Goal: Check status: Check status

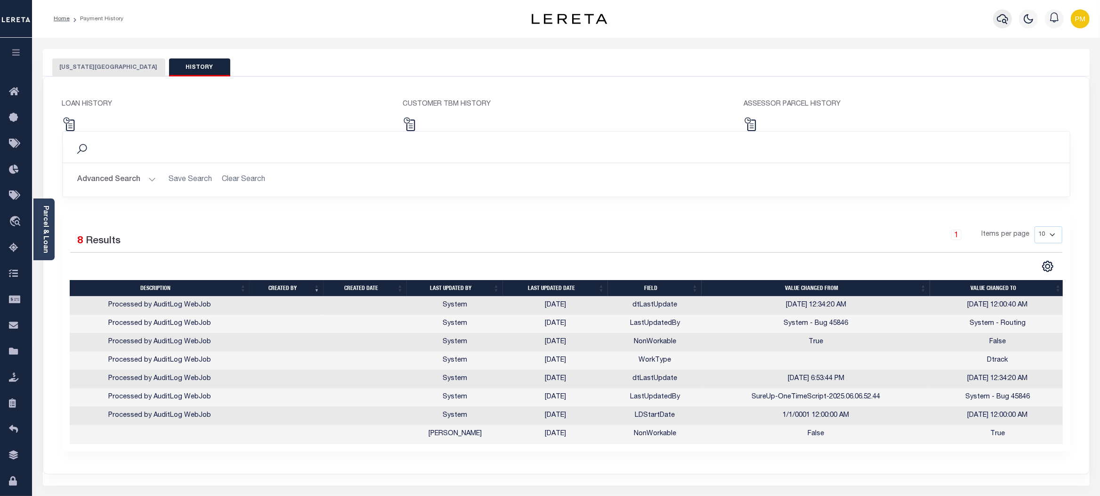
click at [1002, 20] on icon "button" at bounding box center [1002, 18] width 11 height 11
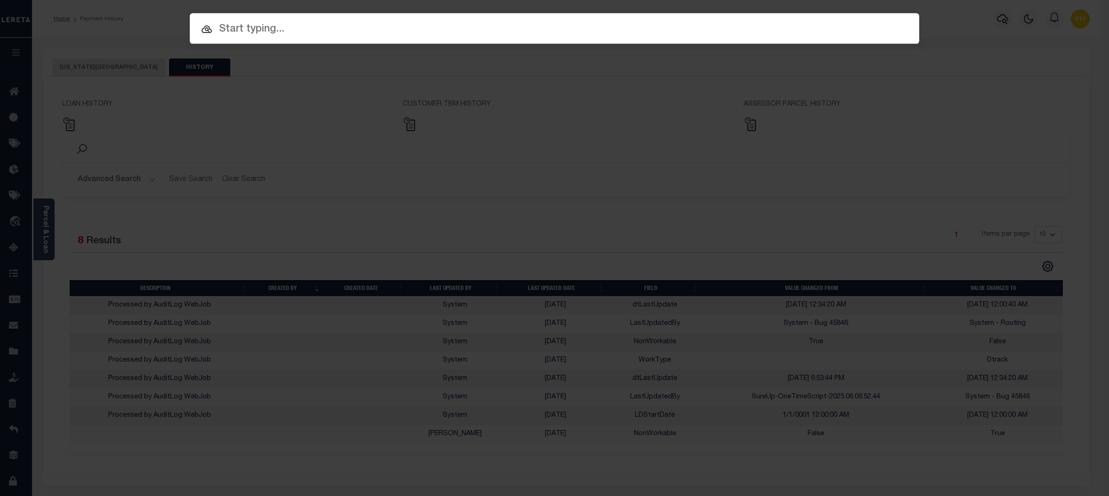
paste input "• 6620100006-1"
drag, startPoint x: 243, startPoint y: 29, endPoint x: 150, endPoint y: 31, distance: 93.3
click at [150, 31] on div "Include Loans TBM Customers Borrowers Payments (Lender Non-Disb) Payments (Lend…" at bounding box center [554, 248] width 1109 height 496
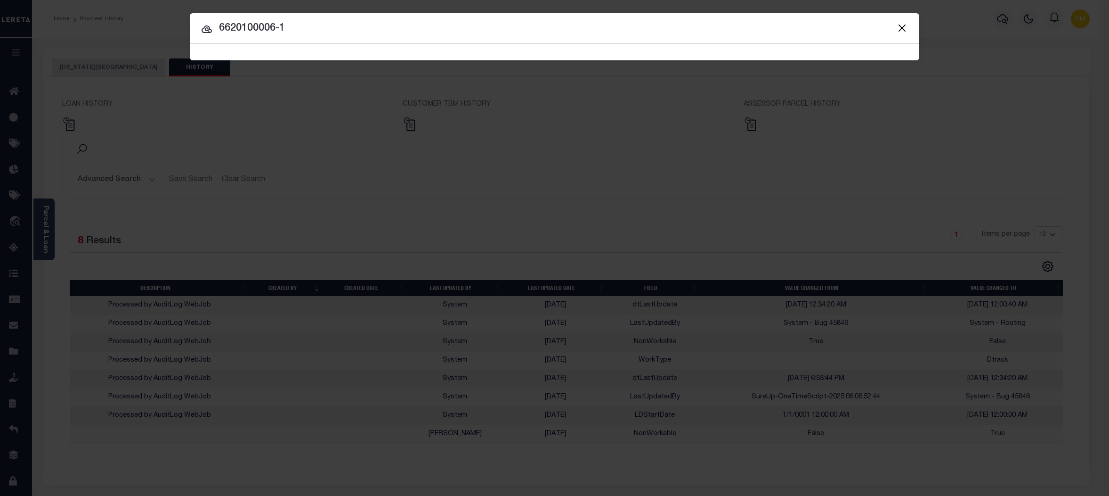
type input "6620100006-1"
drag, startPoint x: 220, startPoint y: 26, endPoint x: 290, endPoint y: 29, distance: 69.8
click at [290, 29] on input "6620100006-1" at bounding box center [555, 28] width 730 height 16
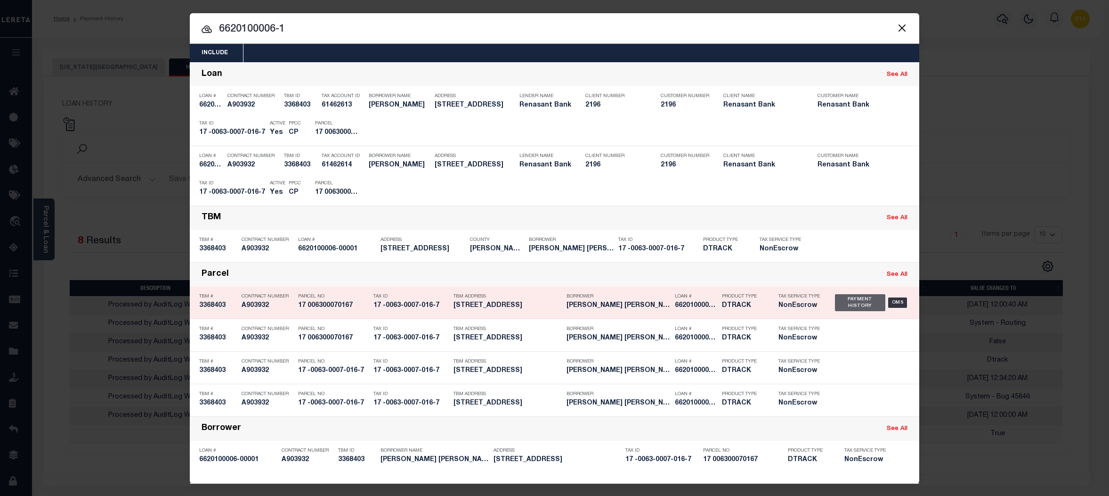
click at [850, 305] on div "Payment History" at bounding box center [860, 302] width 50 height 17
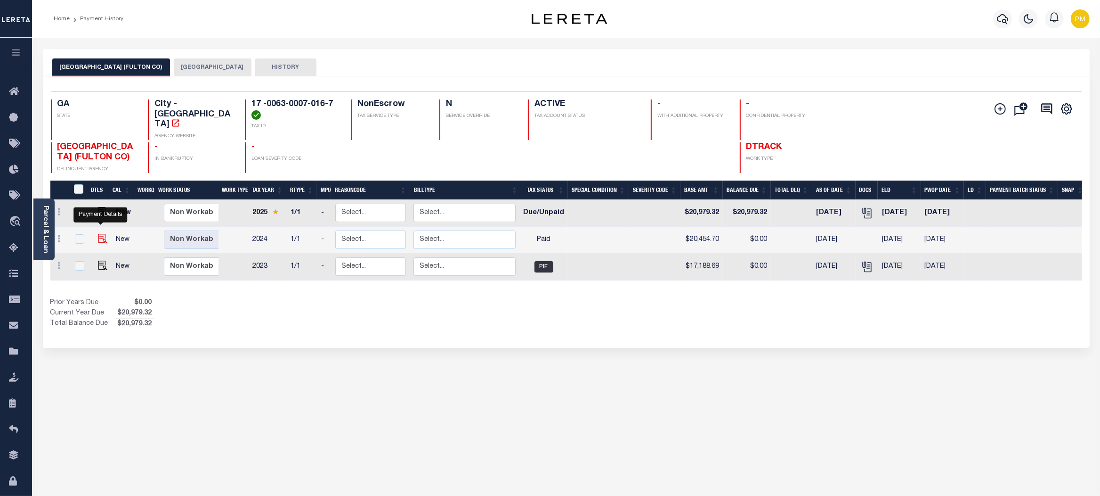
click at [98, 234] on img "" at bounding box center [102, 238] width 9 height 9
checkbox input "true"
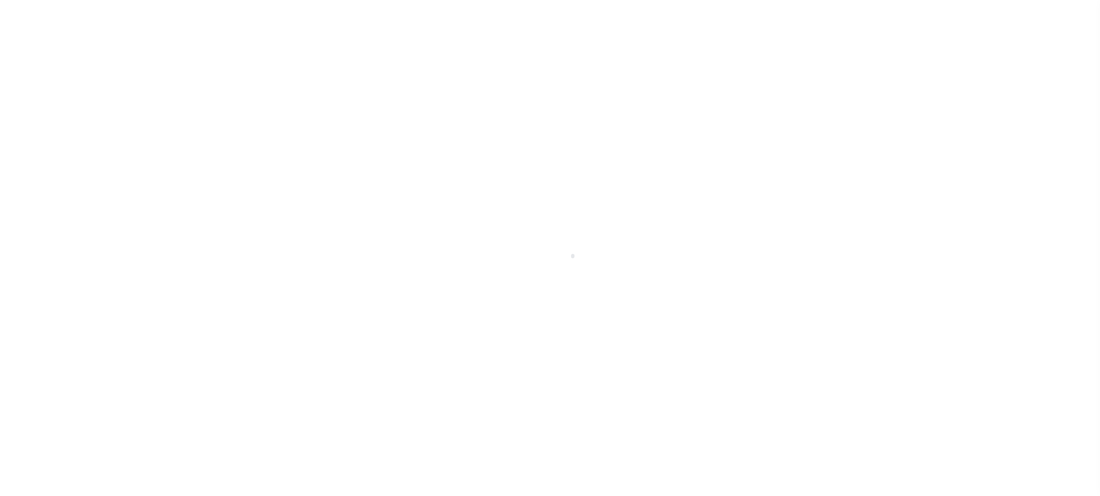
select select "PYD"
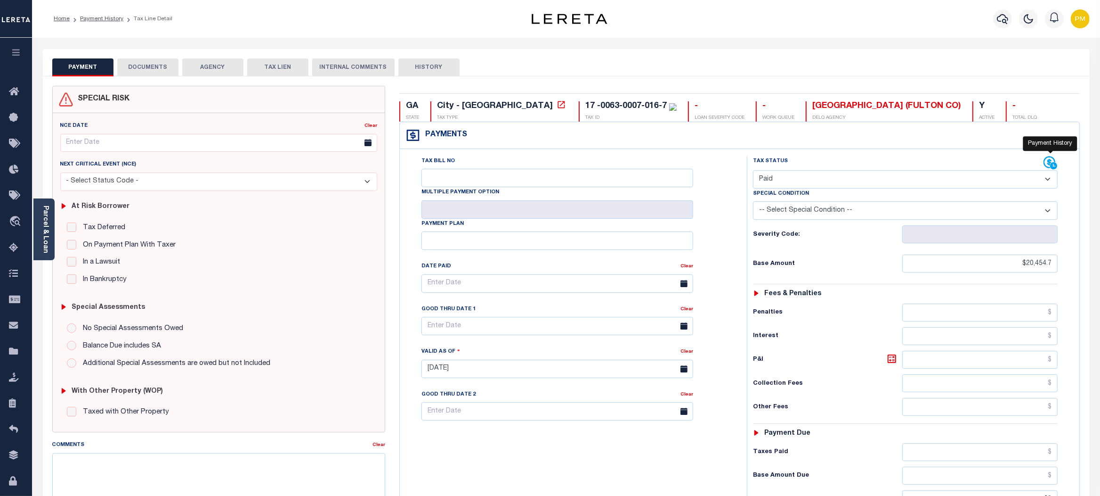
click at [1050, 162] on icon at bounding box center [1051, 163] width 14 height 14
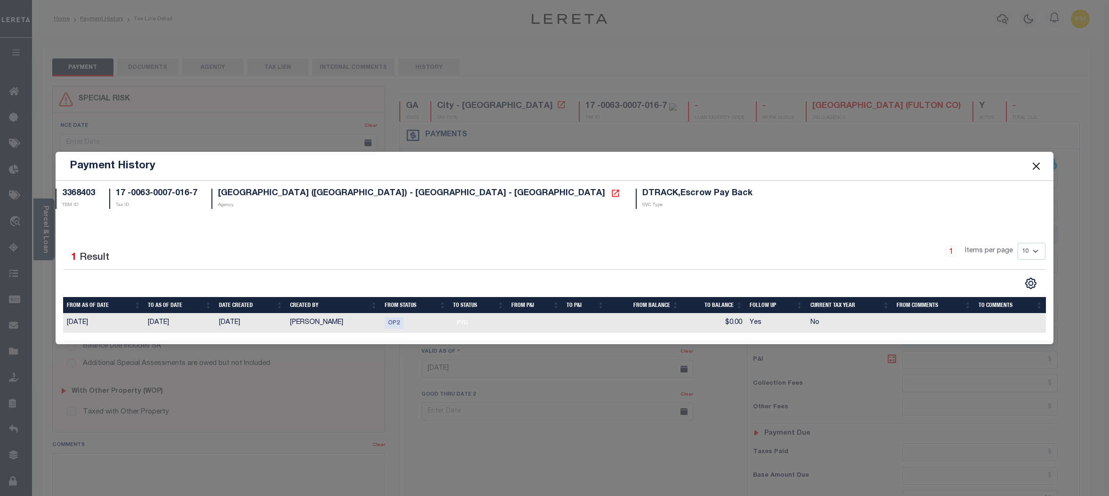
click at [1039, 166] on button "Close" at bounding box center [1036, 166] width 12 height 12
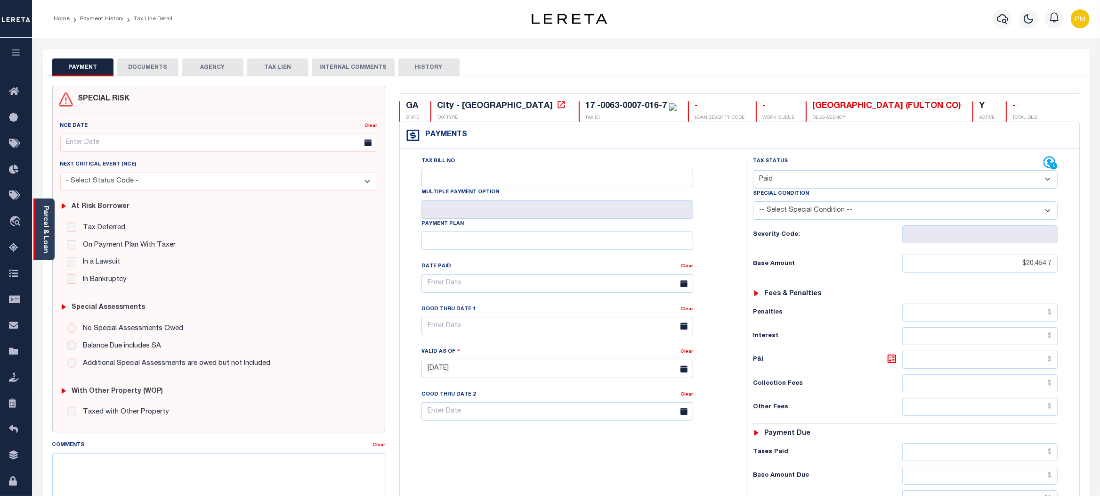
click at [49, 237] on div "Parcel & Loan" at bounding box center [43, 229] width 21 height 62
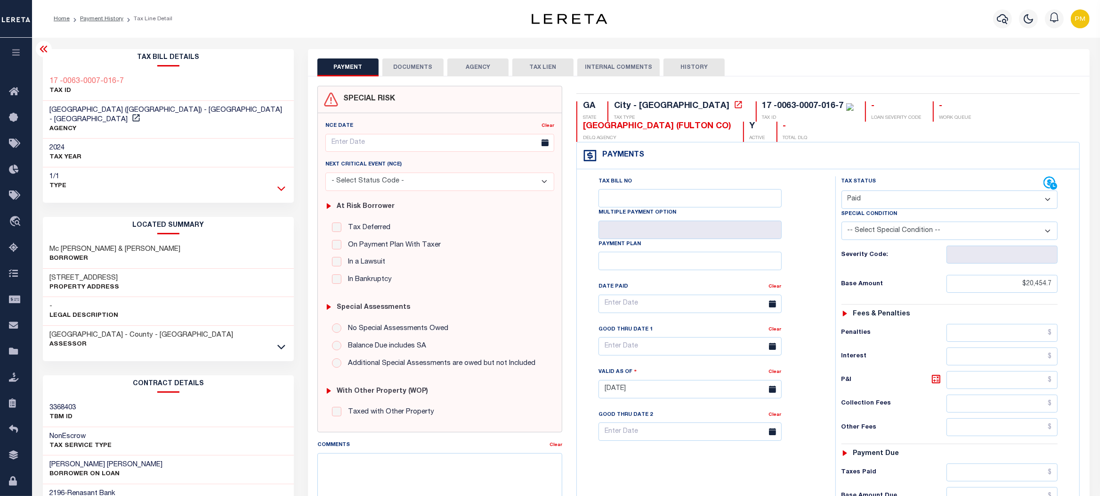
click at [281, 186] on icon at bounding box center [281, 188] width 8 height 5
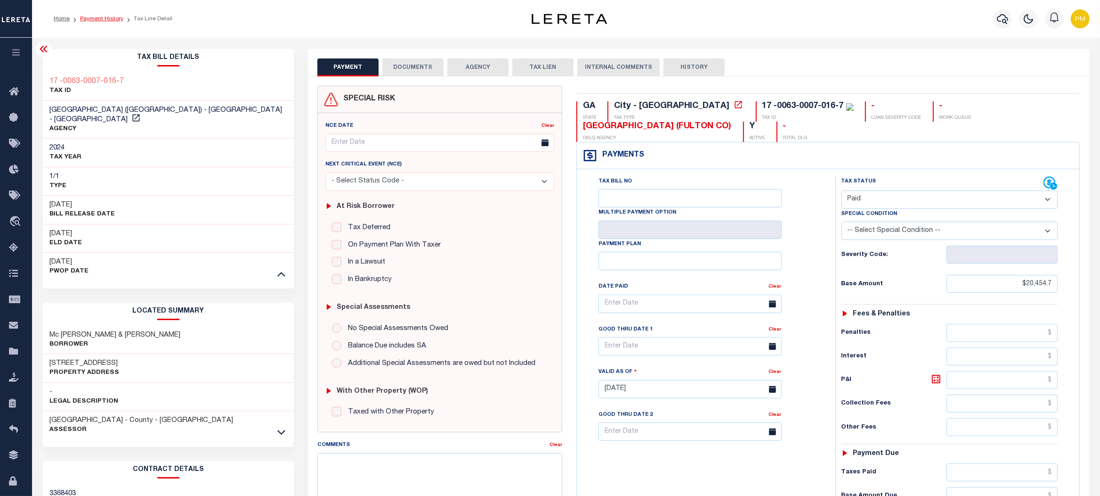
click at [88, 16] on link "Payment History" at bounding box center [101, 19] width 43 height 6
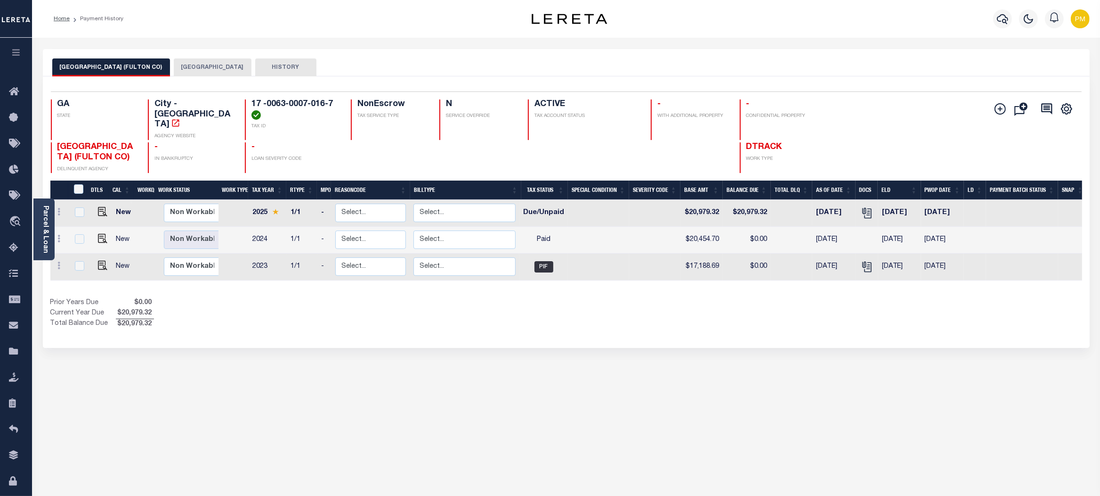
click at [57, 242] on td at bounding box center [59, 240] width 19 height 27
checkbox input "true"
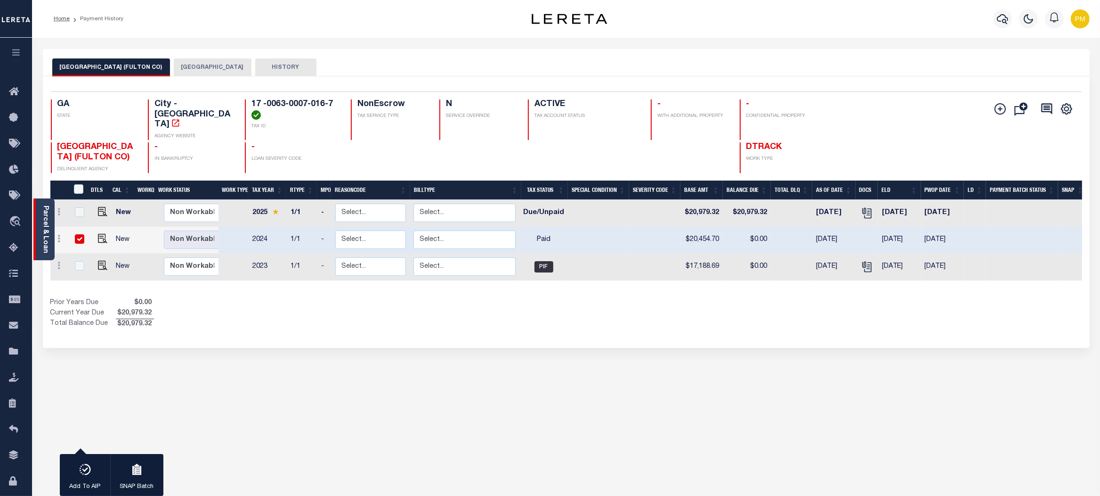
click at [52, 238] on div "Parcel & Loan" at bounding box center [43, 229] width 21 height 62
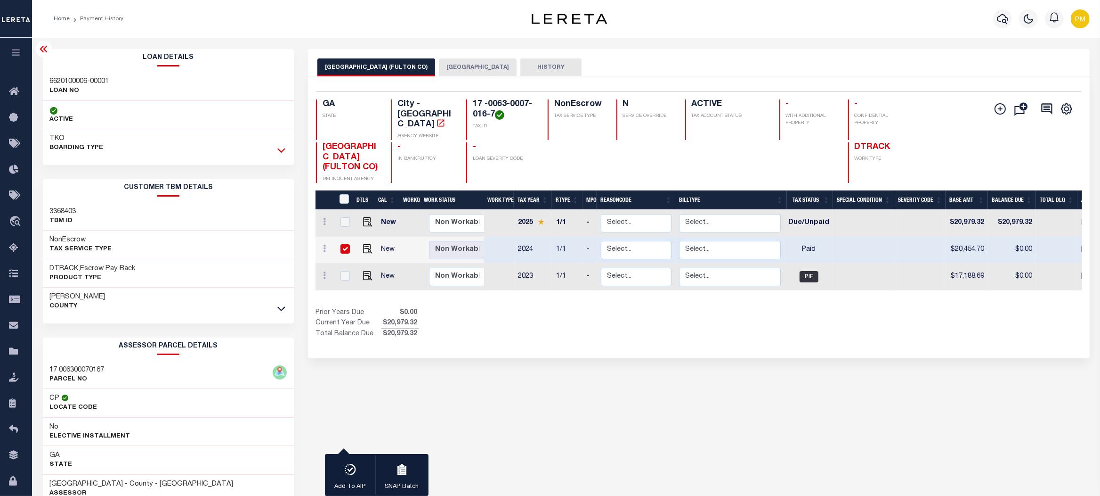
click at [280, 152] on icon at bounding box center [281, 150] width 8 height 5
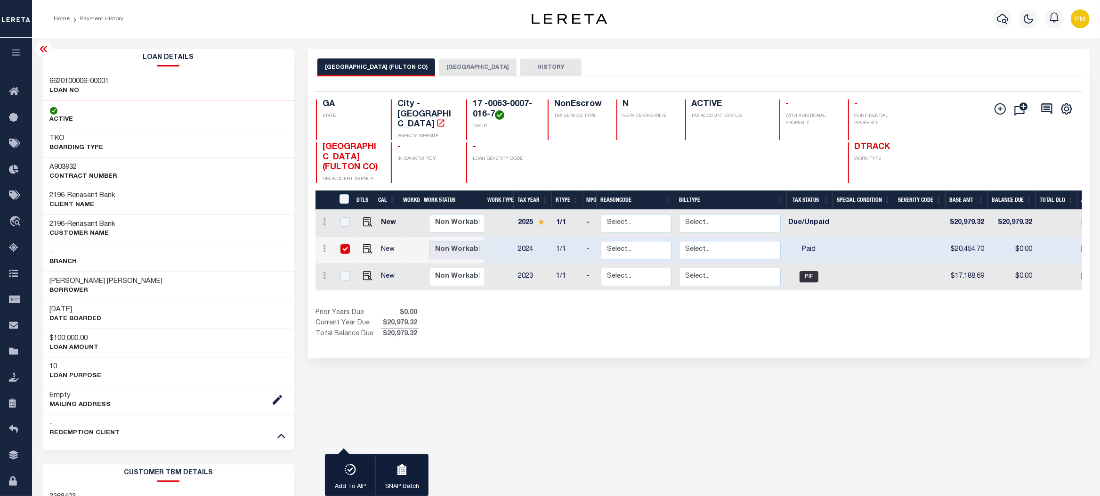
click at [346, 244] on input "checkbox" at bounding box center [345, 248] width 9 height 9
checkbox input "false"
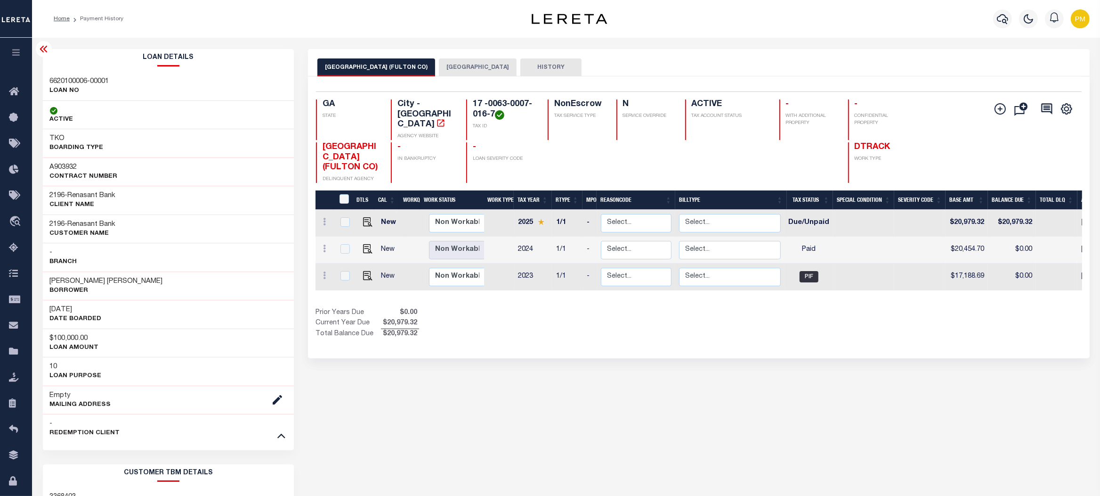
click at [439, 67] on button "[GEOGRAPHIC_DATA]" at bounding box center [478, 67] width 78 height 18
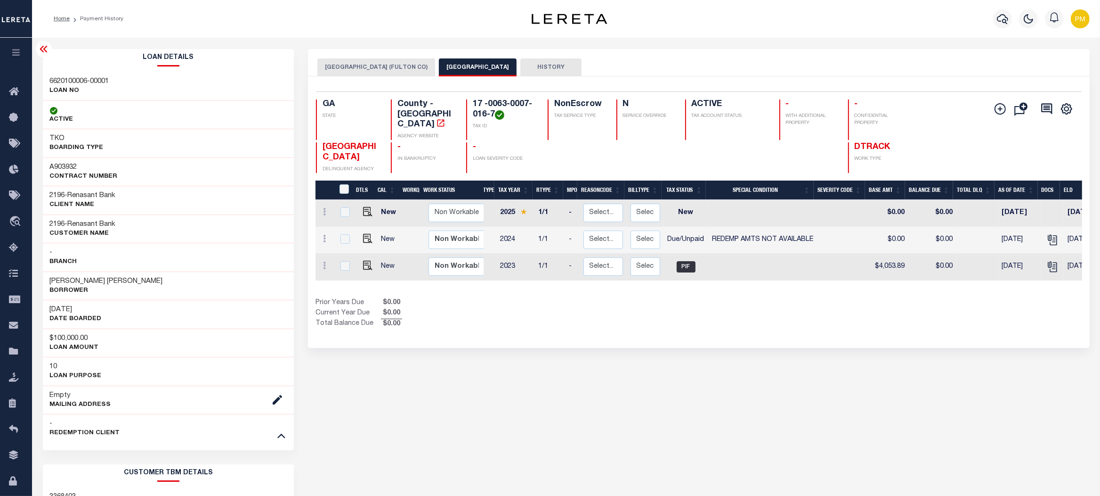
scroll to position [0, 19]
click at [367, 234] on img "" at bounding box center [367, 238] width 9 height 9
checkbox input "true"
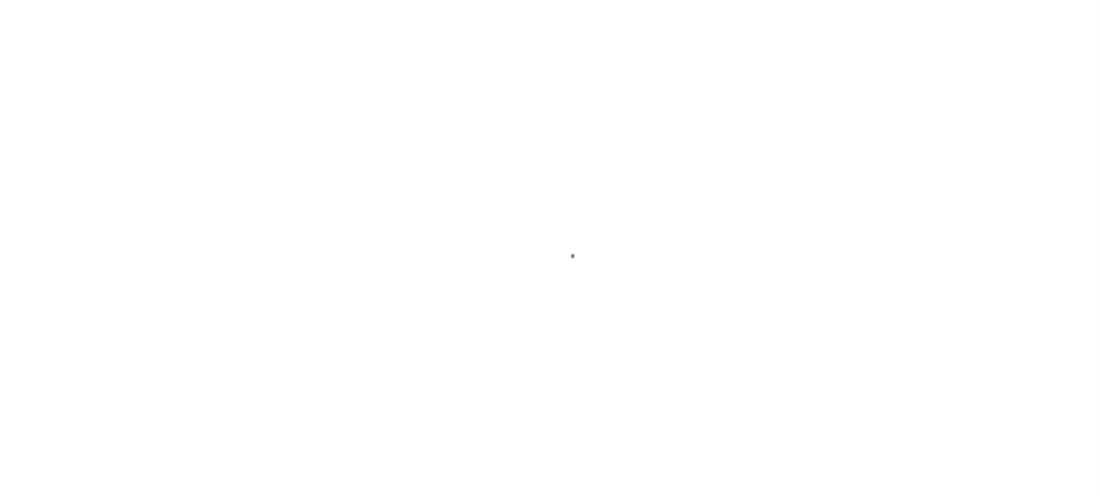
select select "DUE"
select select "24"
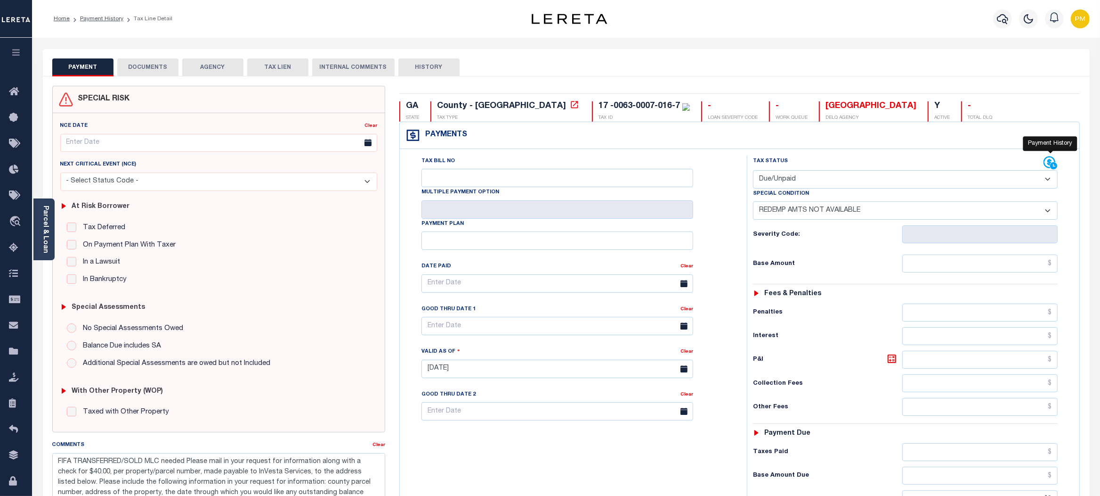
click at [1047, 162] on icon at bounding box center [1051, 163] width 14 height 14
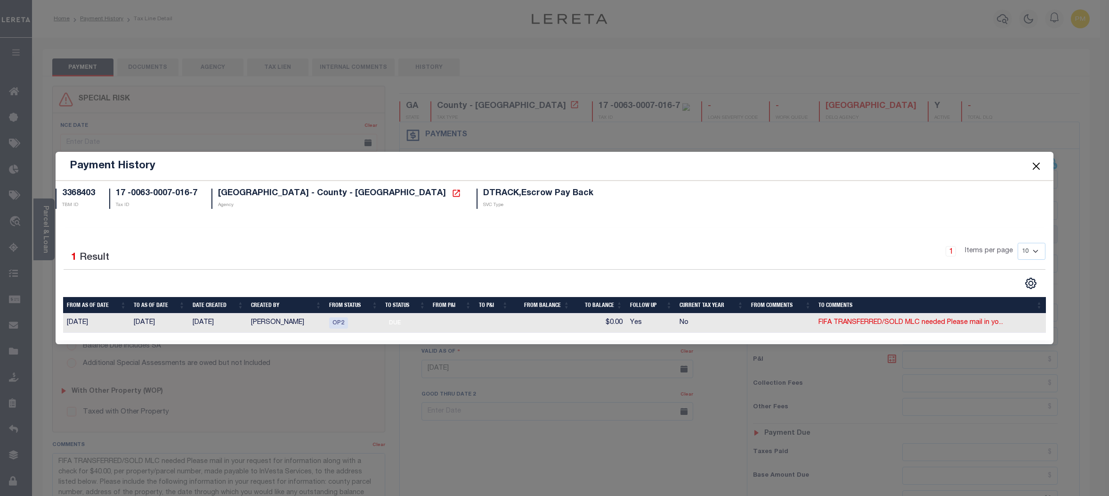
click at [1038, 162] on button "Close" at bounding box center [1036, 166] width 12 height 12
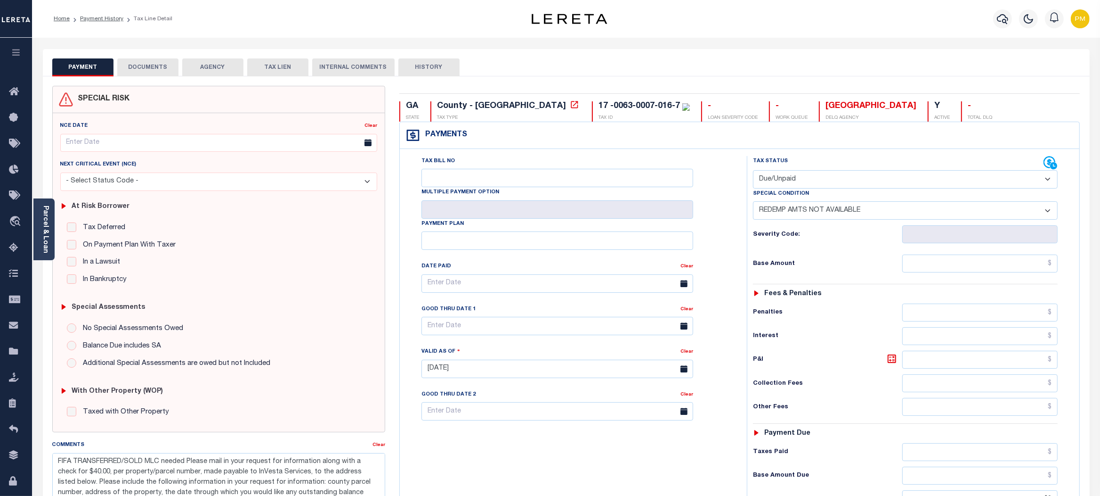
click at [155, 68] on button "DOCUMENTS" at bounding box center [147, 67] width 61 height 18
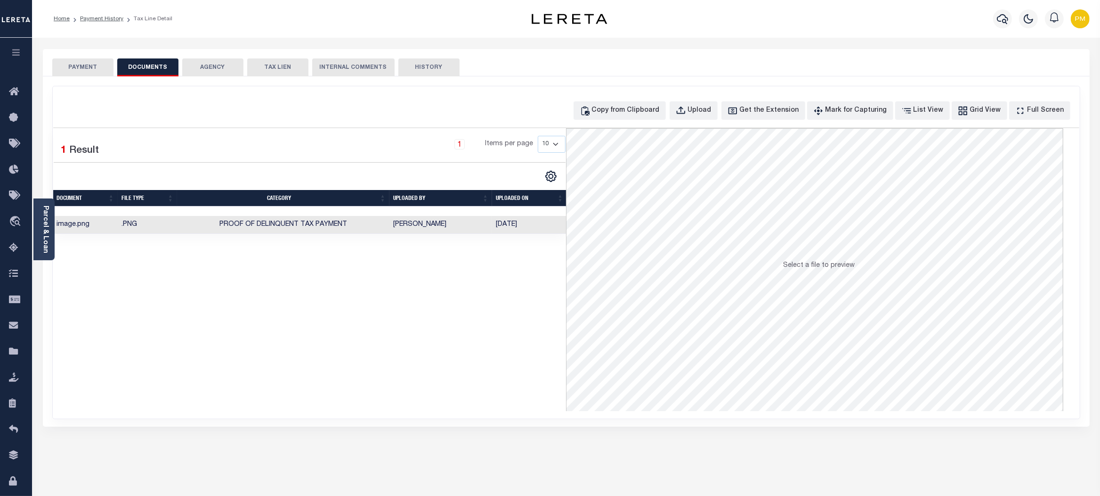
click at [420, 224] on td "Hernandez, Araceli" at bounding box center [441, 225] width 103 height 18
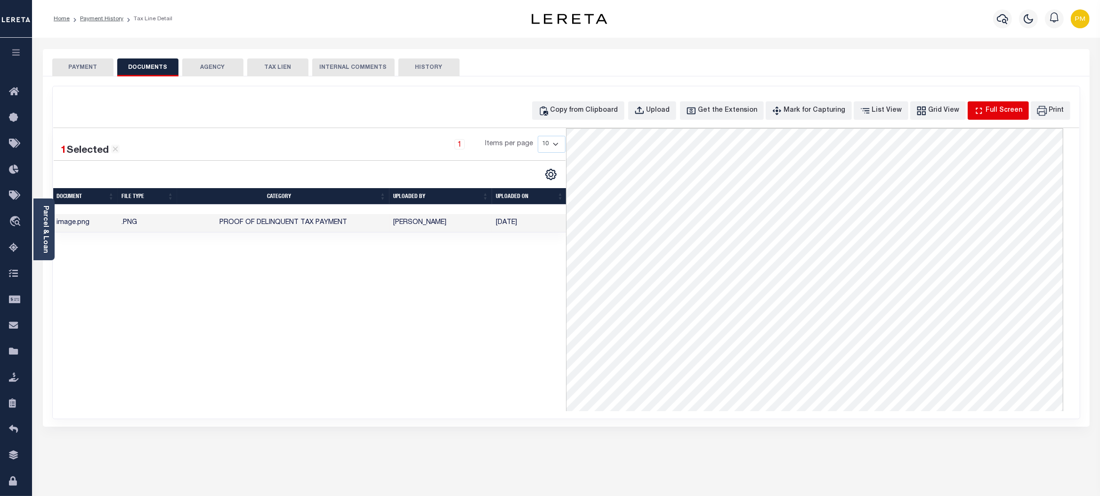
click at [996, 109] on div "Full Screen" at bounding box center [1004, 111] width 37 height 10
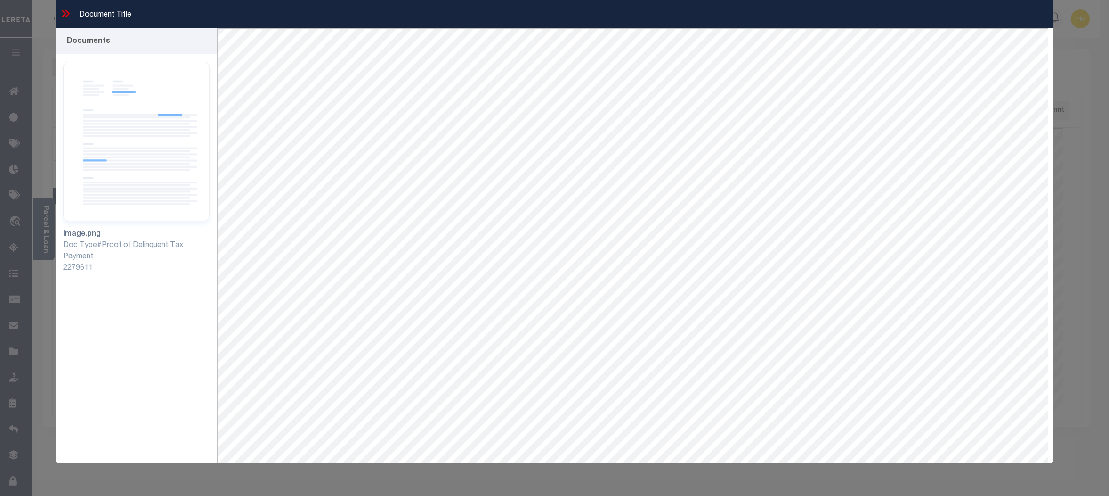
click at [67, 12] on icon at bounding box center [67, 14] width 4 height 8
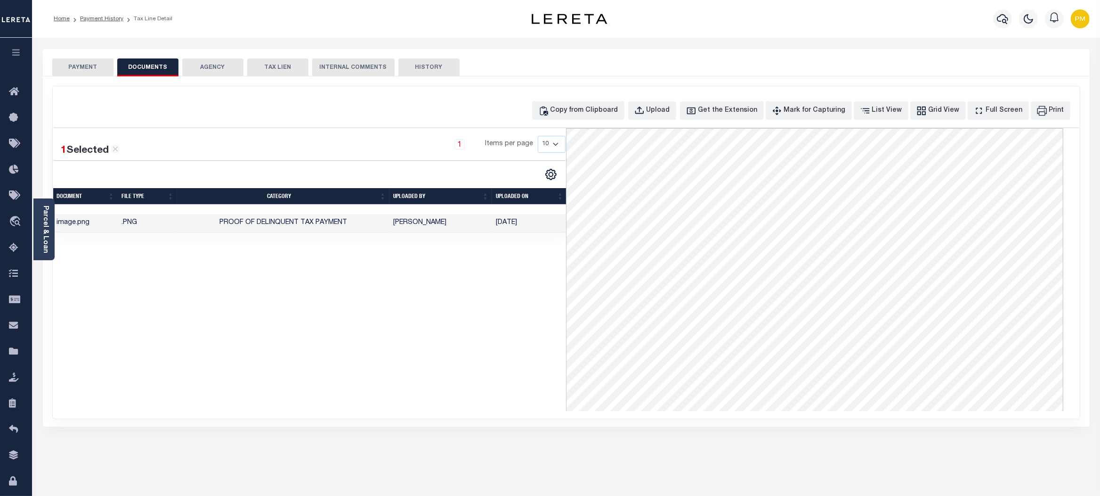
click at [86, 69] on button "PAYMENT" at bounding box center [82, 67] width 61 height 18
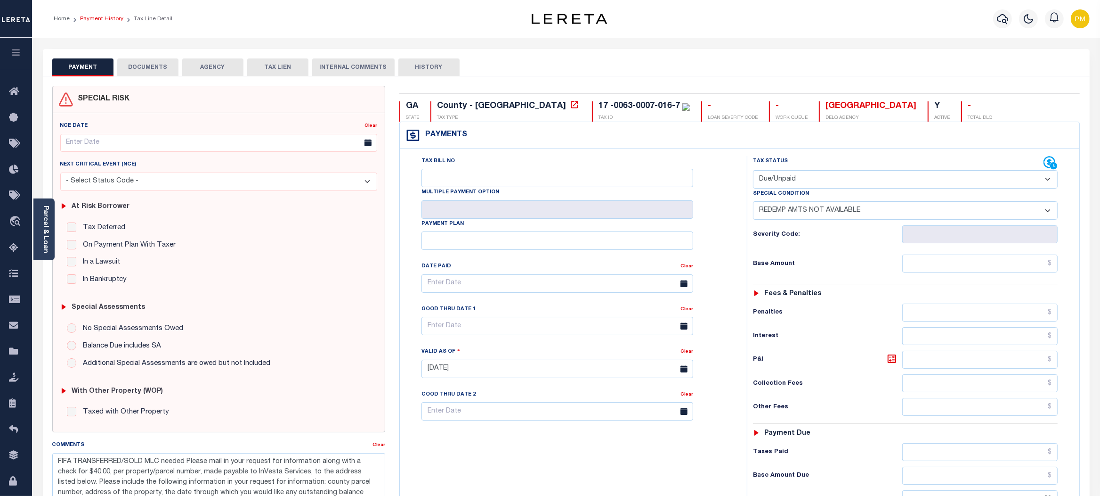
click at [91, 18] on link "Payment History" at bounding box center [101, 19] width 43 height 6
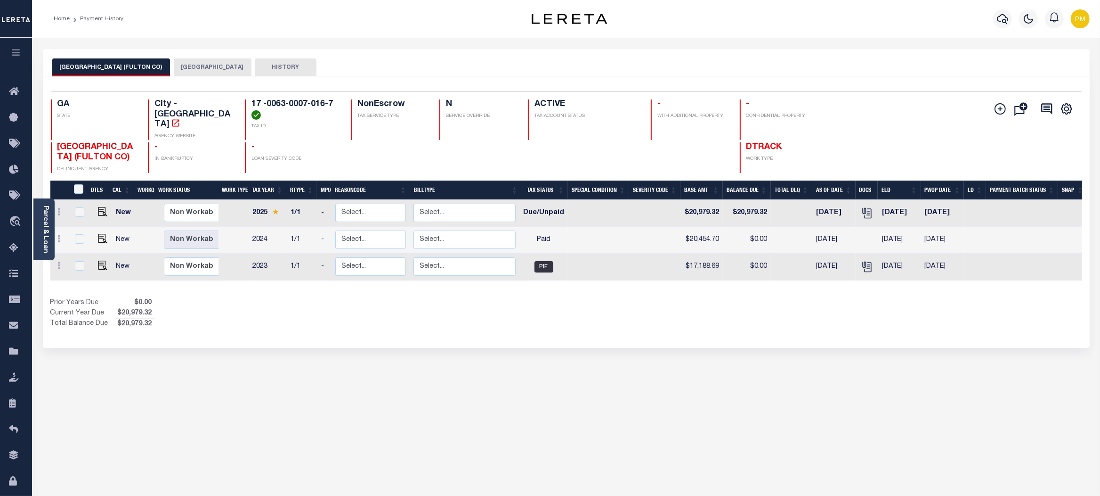
click at [174, 67] on button "[GEOGRAPHIC_DATA]" at bounding box center [213, 67] width 78 height 18
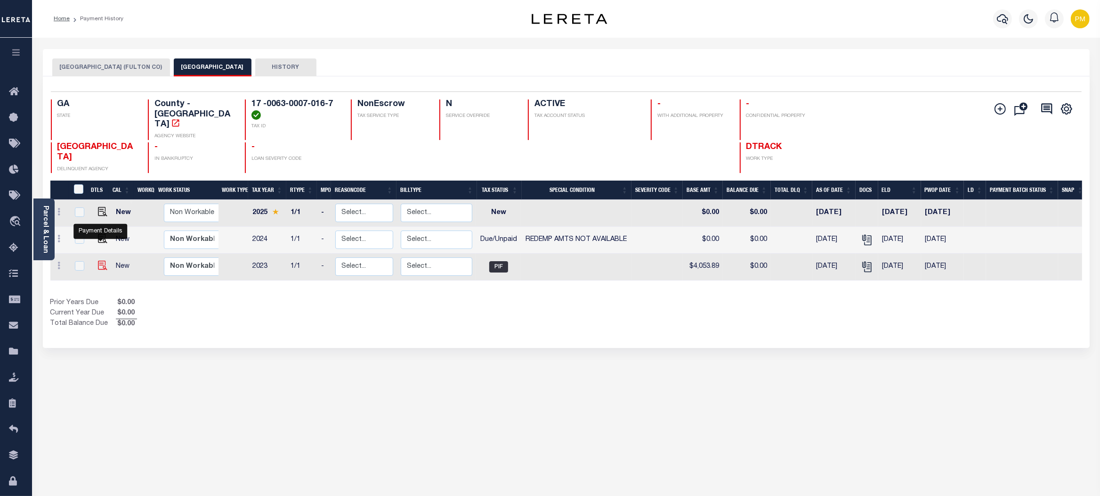
click at [101, 260] on img "" at bounding box center [102, 264] width 9 height 9
checkbox input "true"
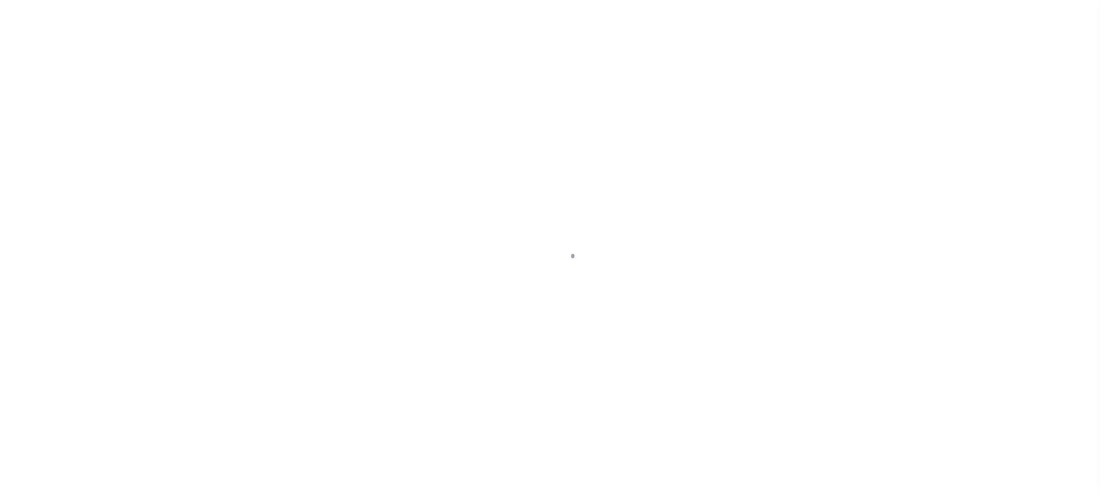
select select "PIF"
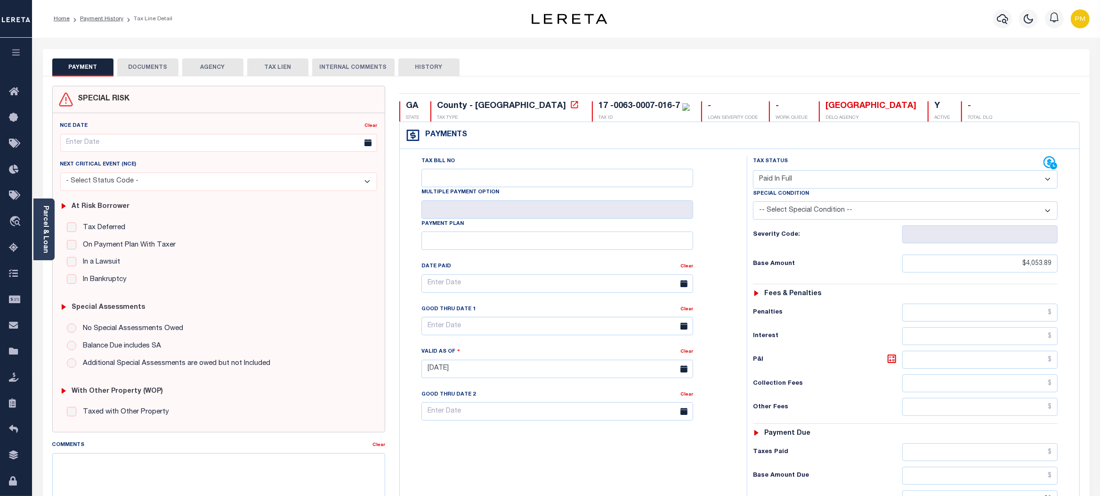
click at [146, 69] on button "DOCUMENTS" at bounding box center [147, 67] width 61 height 18
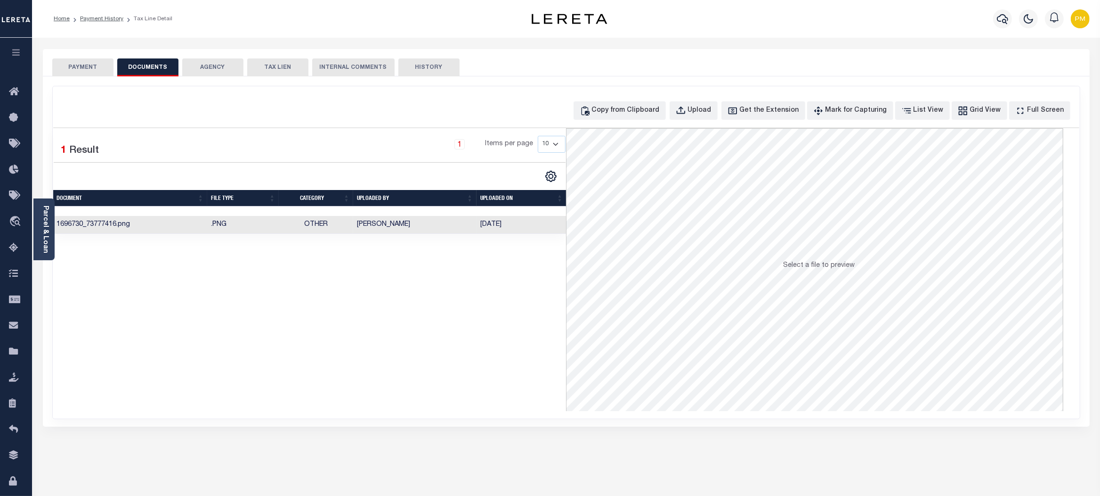
click at [399, 225] on td "Hernandez, Araceli" at bounding box center [414, 225] width 123 height 18
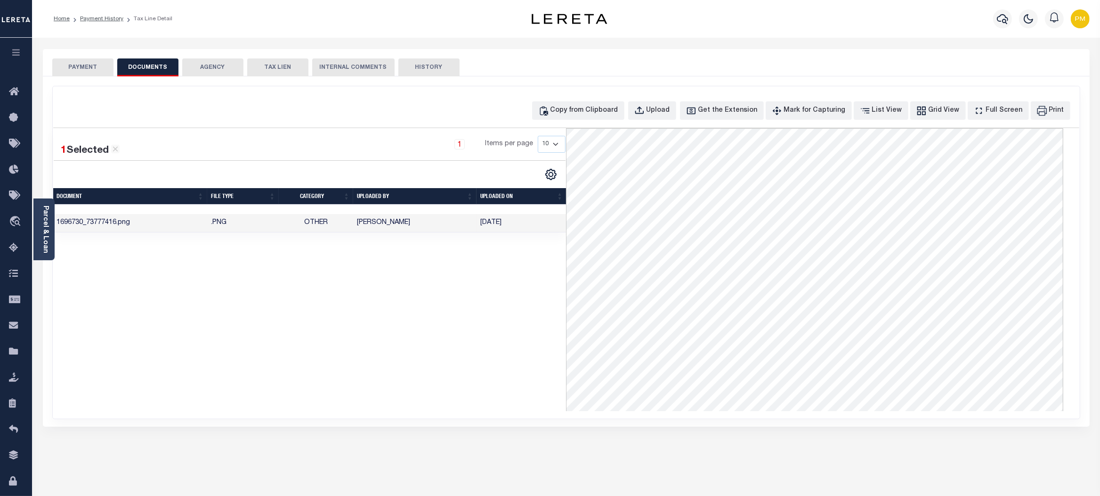
click at [399, 224] on td "Hernandez, Araceli" at bounding box center [414, 223] width 123 height 18
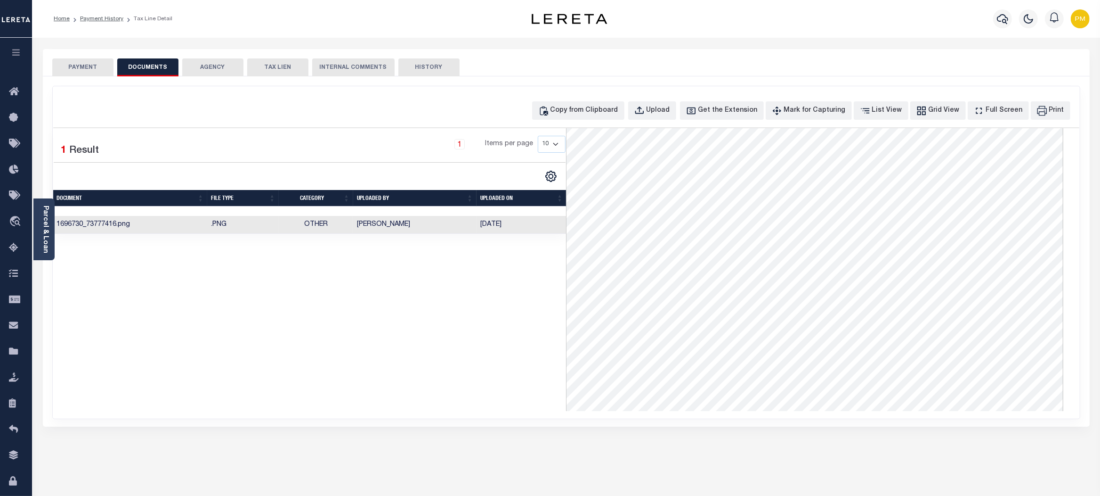
scroll to position [192, 0]
click at [85, 66] on button "PAYMENT" at bounding box center [82, 67] width 61 height 18
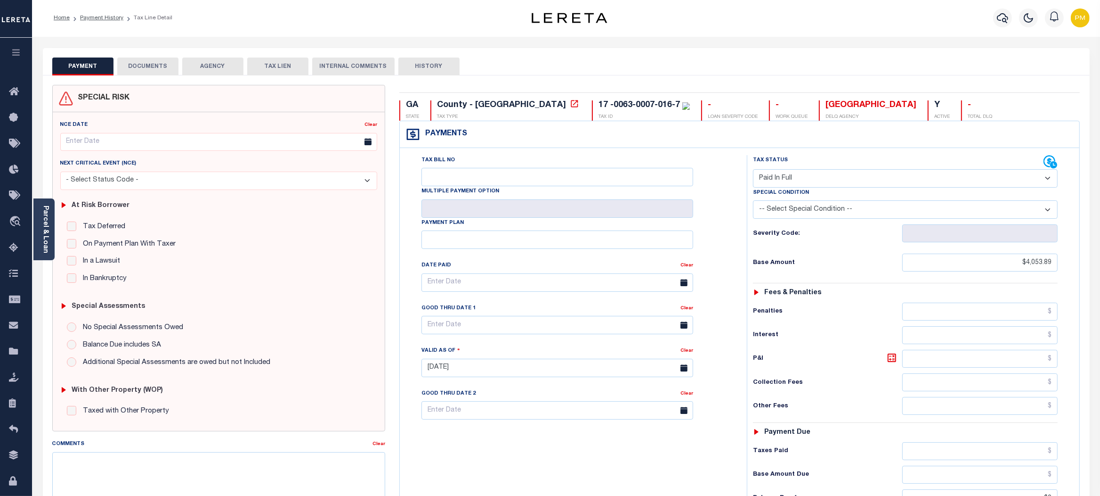
scroll to position [0, 0]
click at [105, 18] on link "Payment History" at bounding box center [101, 19] width 43 height 6
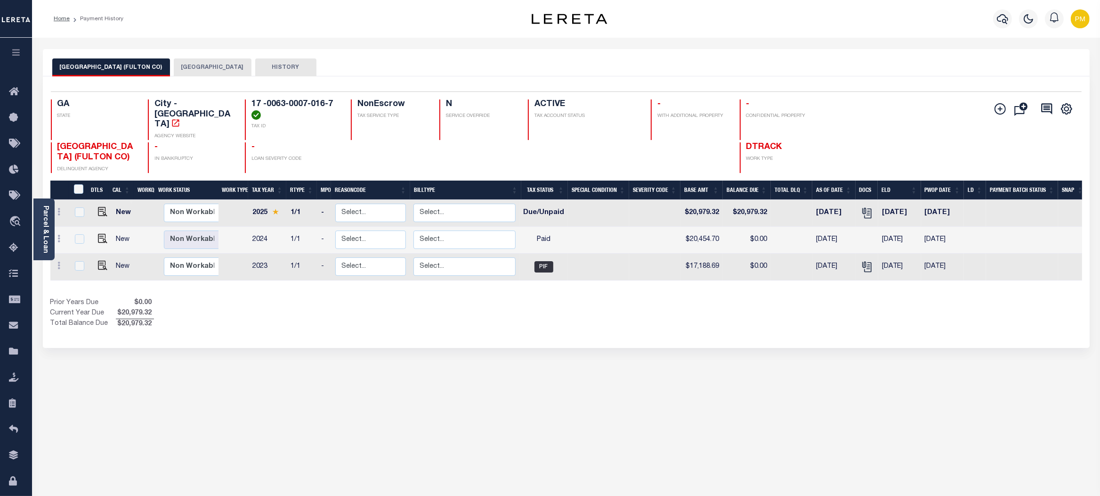
click at [183, 65] on button "[GEOGRAPHIC_DATA]" at bounding box center [213, 67] width 78 height 18
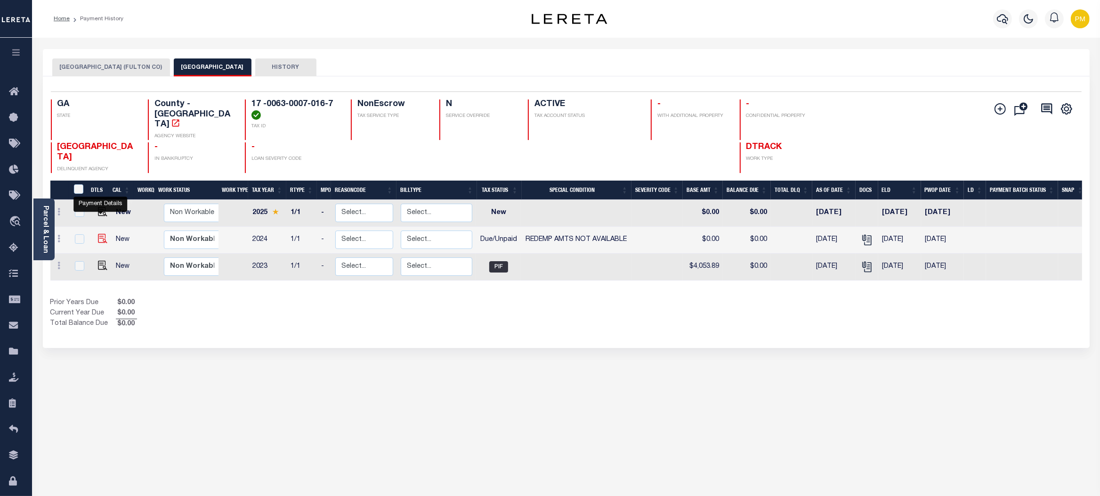
click at [101, 234] on img "" at bounding box center [102, 238] width 9 height 9
checkbox input "true"
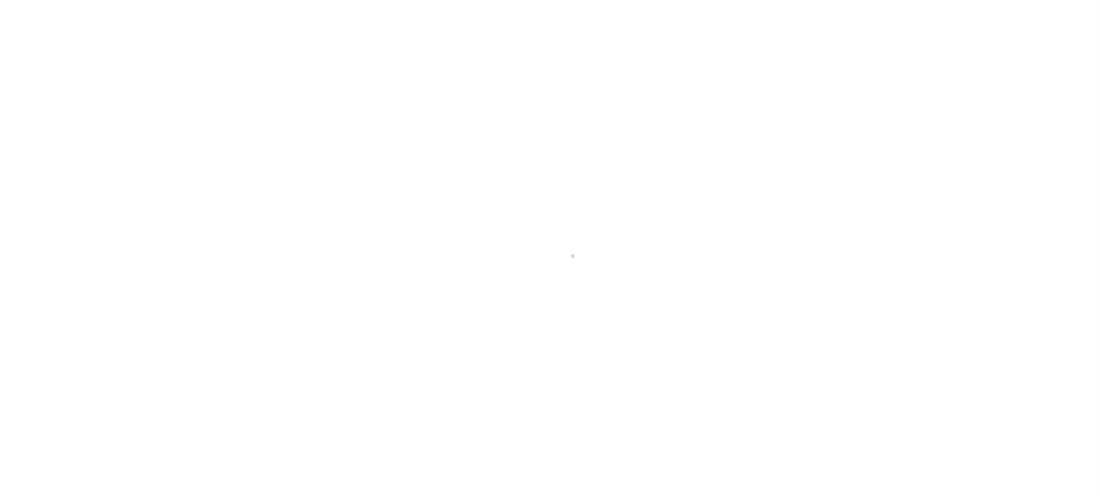
select select "DUE"
select select "24"
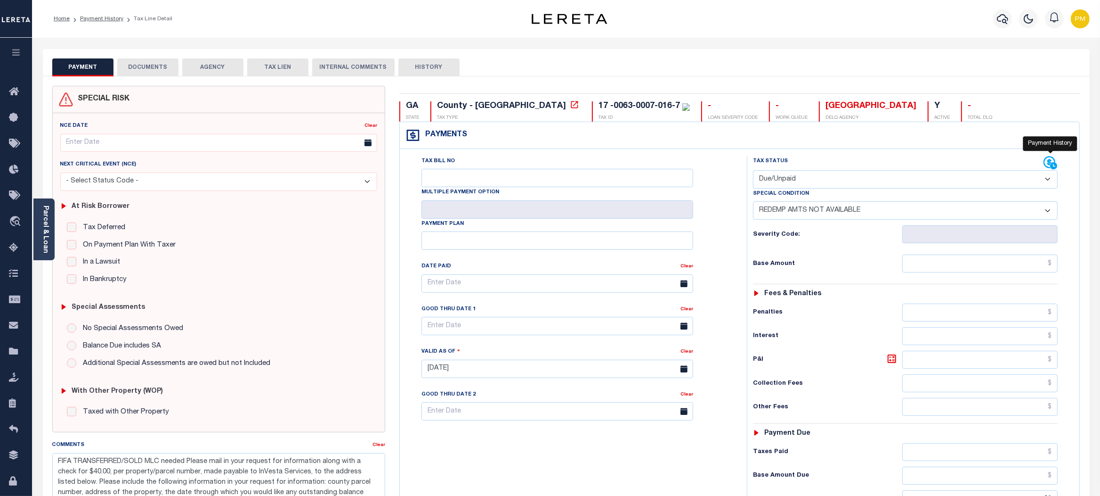
click at [1048, 161] on icon at bounding box center [1050, 162] width 12 height 12
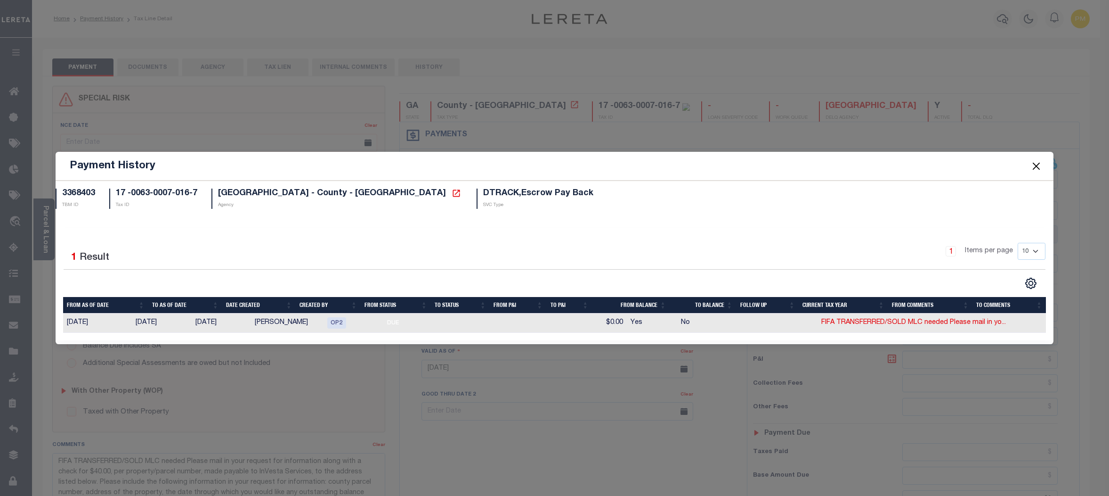
click at [1035, 164] on button "Close" at bounding box center [1036, 166] width 12 height 12
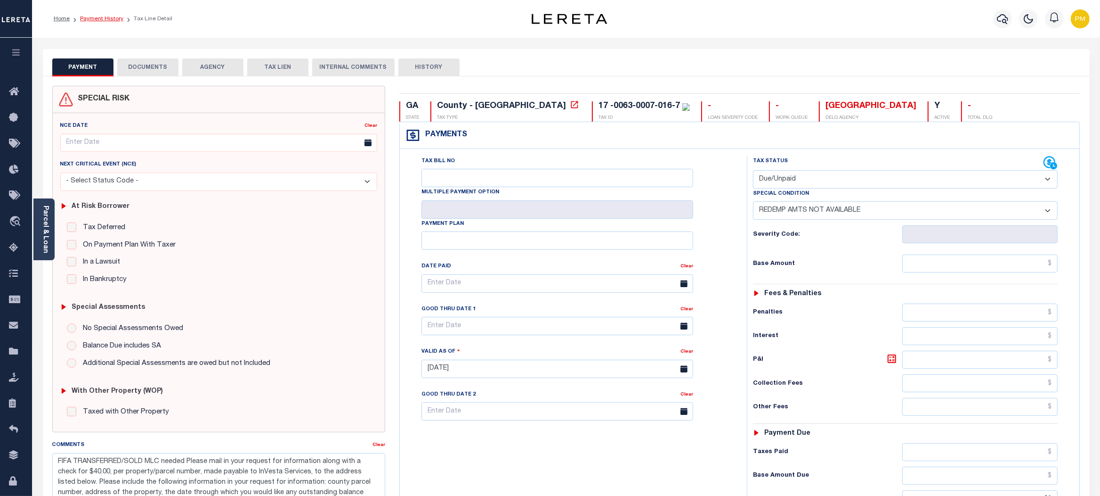
click at [99, 19] on link "Payment History" at bounding box center [101, 19] width 43 height 6
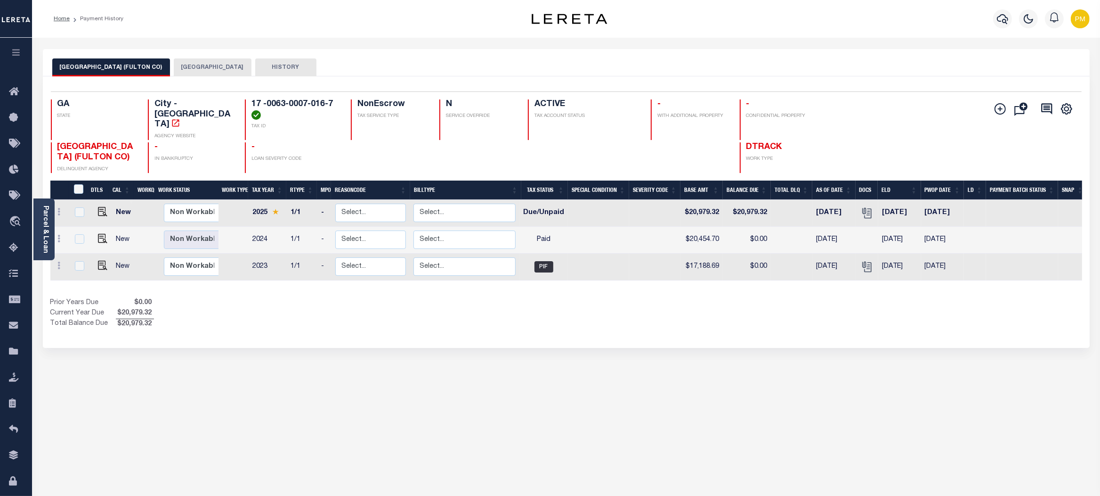
click at [174, 66] on button "[GEOGRAPHIC_DATA]" at bounding box center [213, 67] width 78 height 18
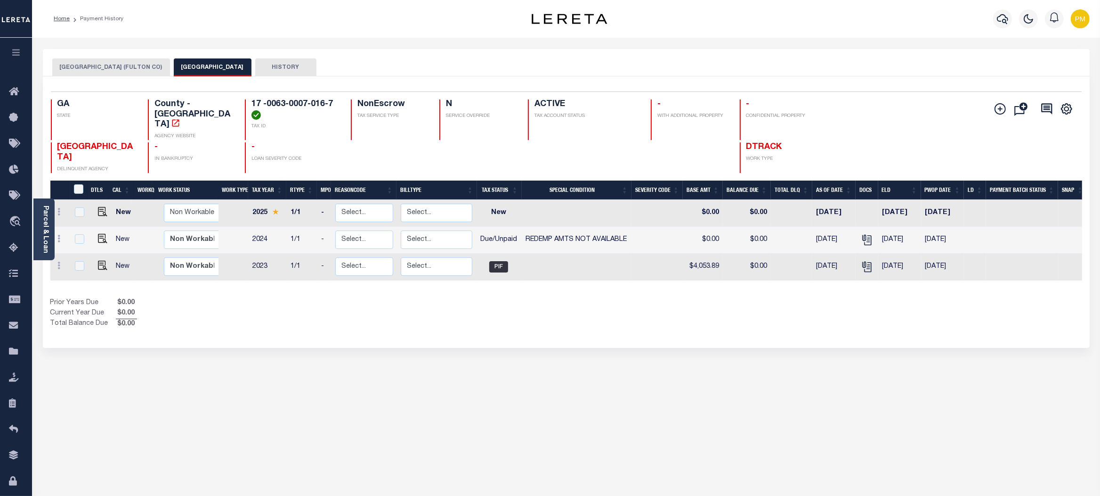
click at [174, 58] on button "FULTON COUNTY" at bounding box center [213, 67] width 78 height 18
click at [999, 16] on icon "button" at bounding box center [1002, 19] width 11 height 10
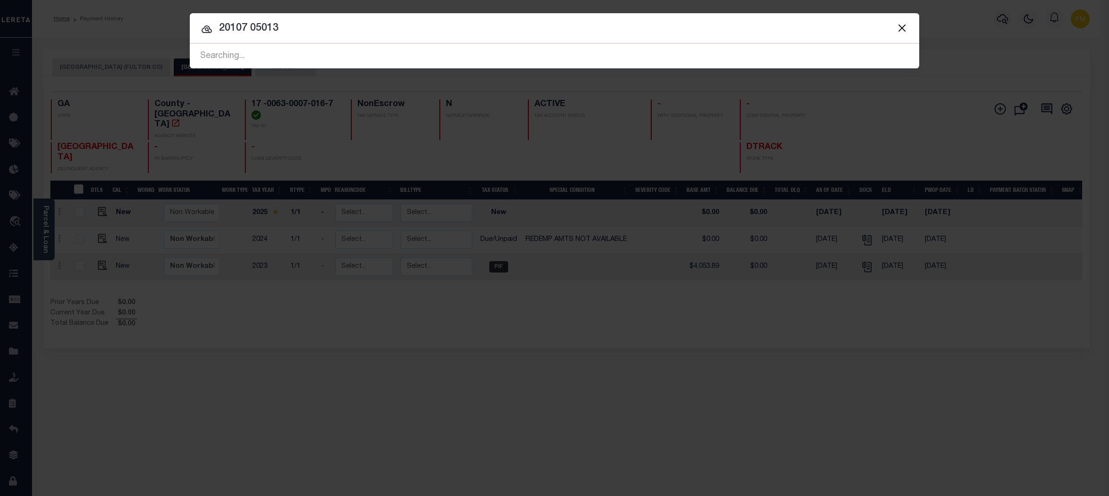
type input "20107 05013"
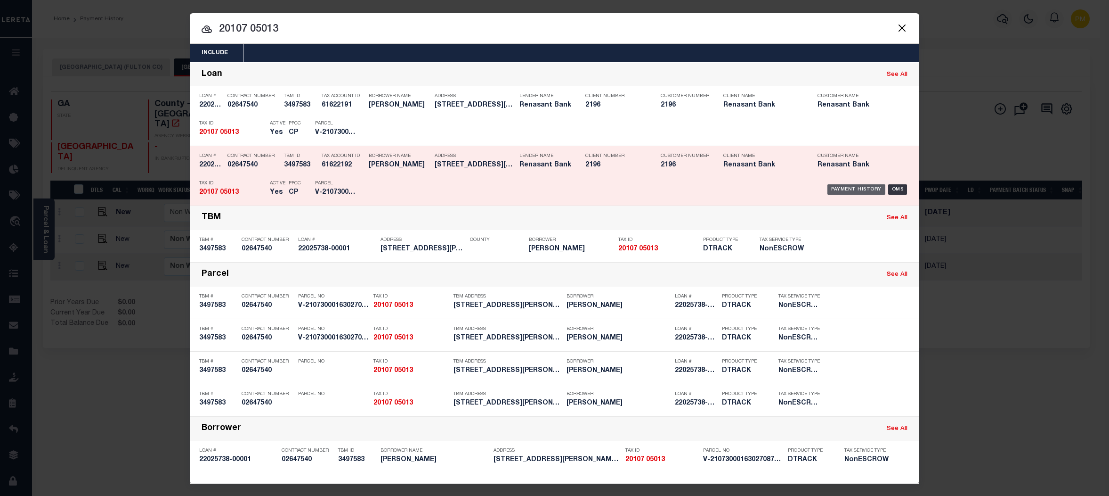
click at [846, 185] on div "Payment History" at bounding box center [857, 189] width 58 height 10
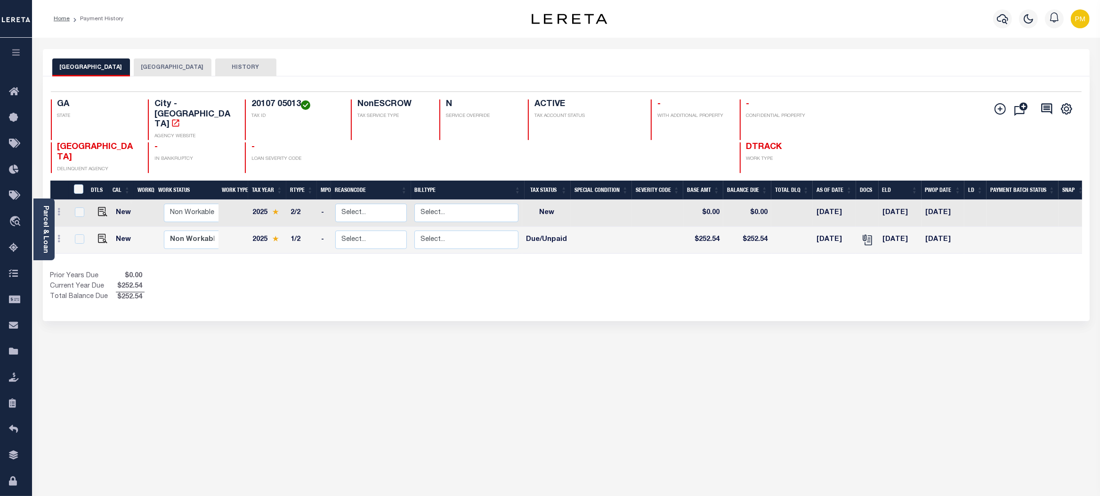
click at [152, 69] on button "[GEOGRAPHIC_DATA]" at bounding box center [173, 67] width 78 height 18
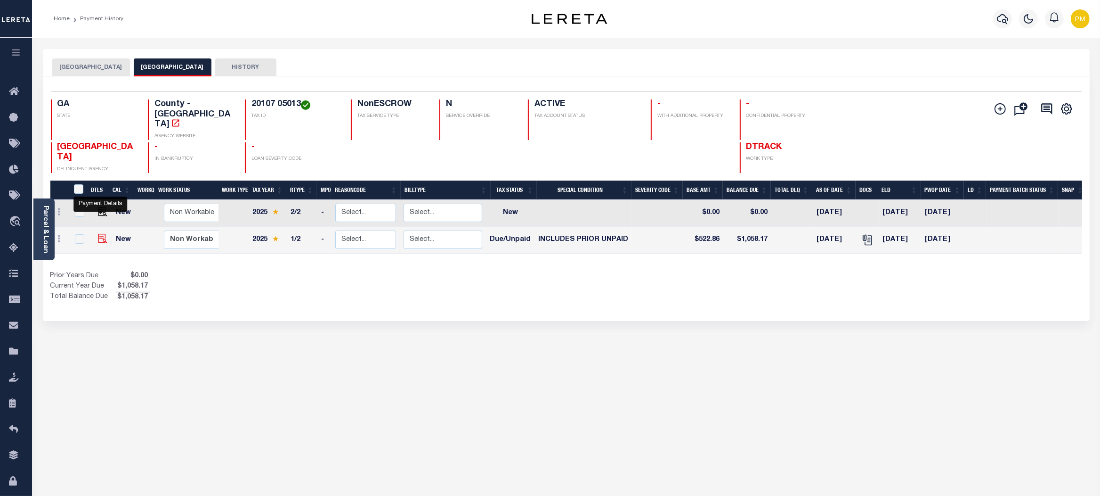
click at [98, 234] on img "" at bounding box center [102, 238] width 9 height 9
checkbox input "true"
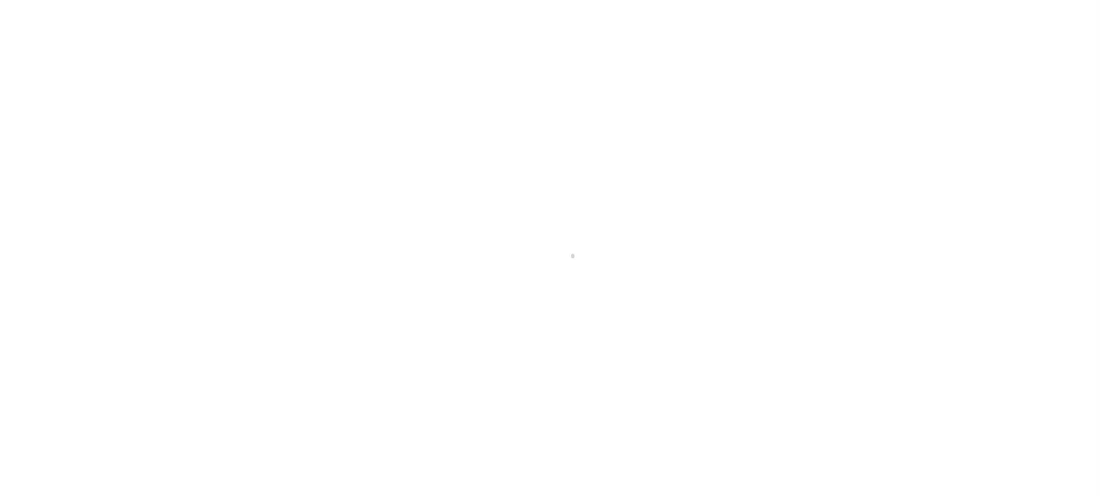
select select "DUE"
select select "19"
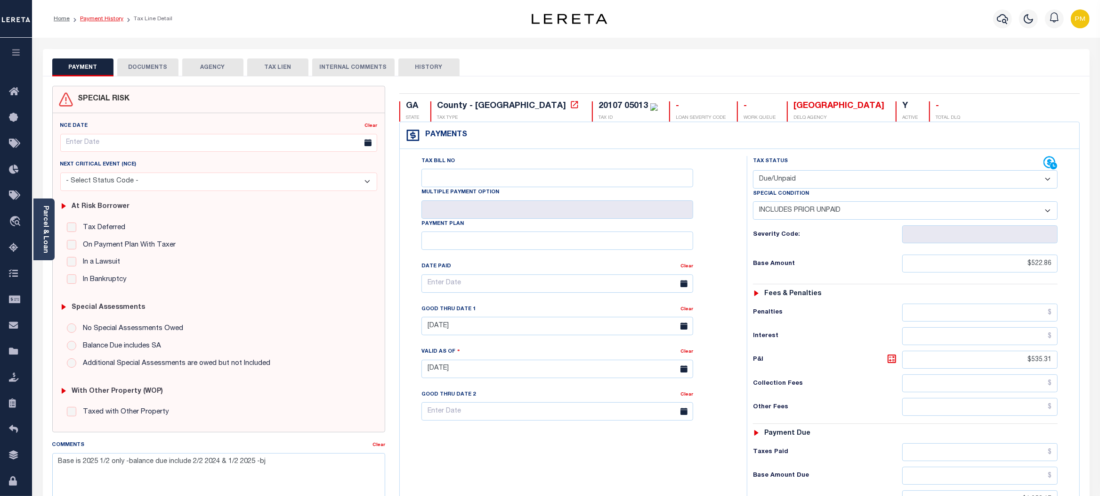
click at [116, 19] on link "Payment History" at bounding box center [101, 19] width 43 height 6
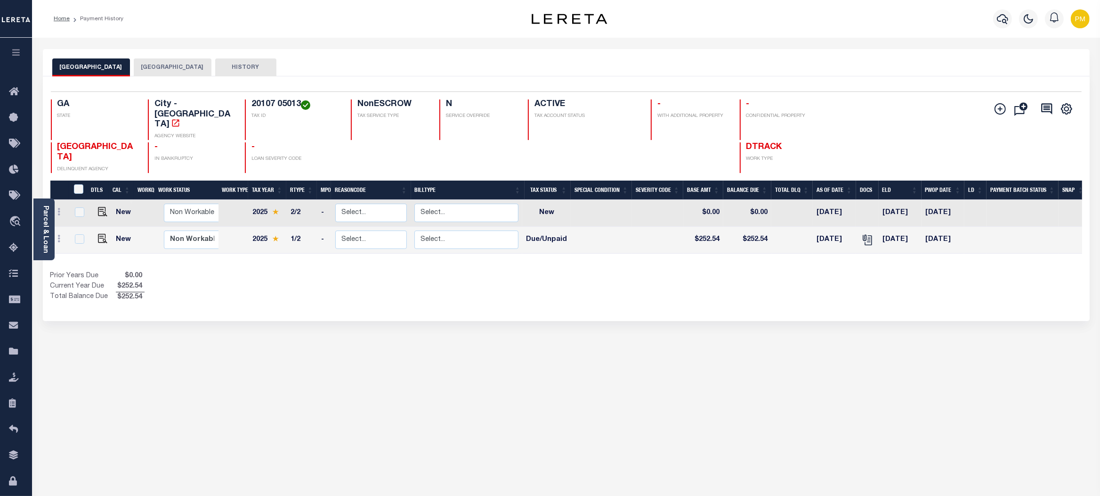
click at [149, 68] on button "[GEOGRAPHIC_DATA]" at bounding box center [173, 67] width 78 height 18
